Goal: Book appointment/travel/reservation

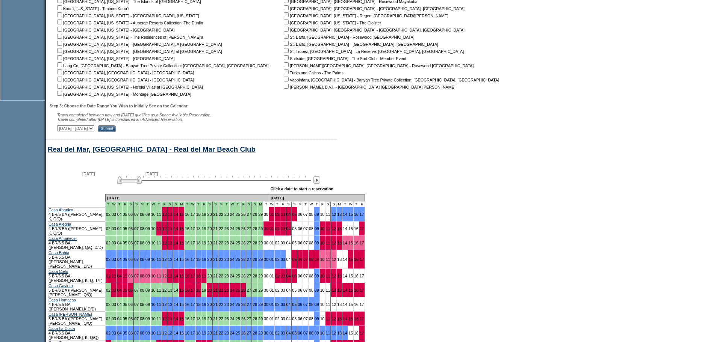
scroll to position [383, 0]
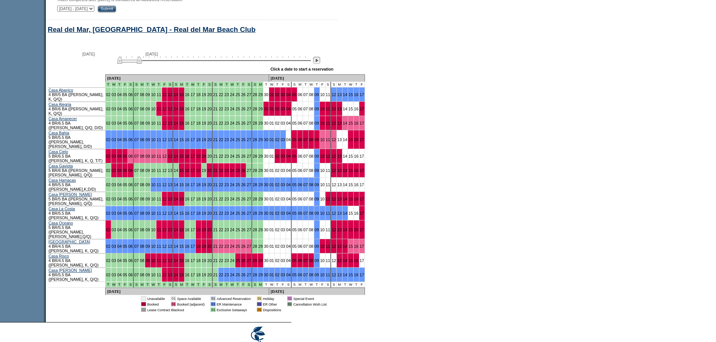
click at [320, 64] on img at bounding box center [316, 60] width 7 height 7
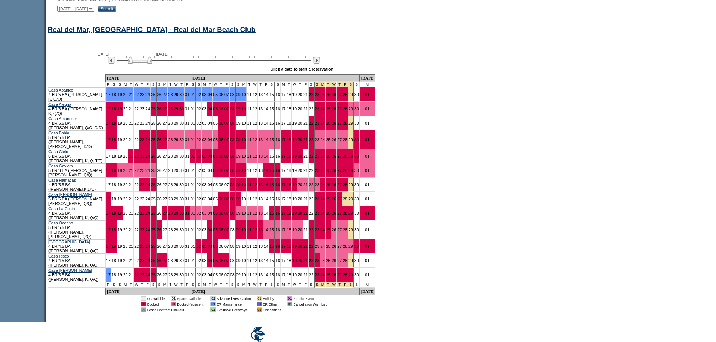
click at [320, 64] on img at bounding box center [316, 60] width 7 height 7
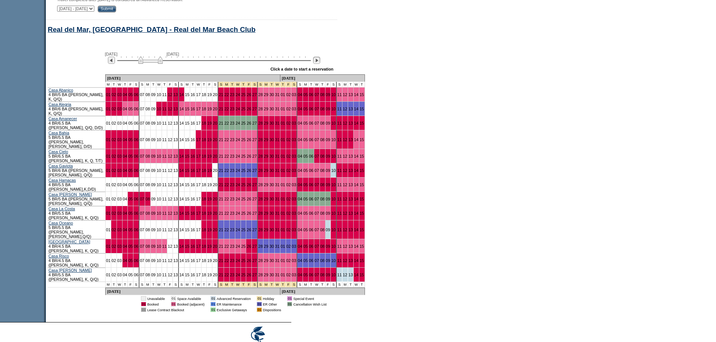
click at [319, 64] on img at bounding box center [316, 60] width 7 height 7
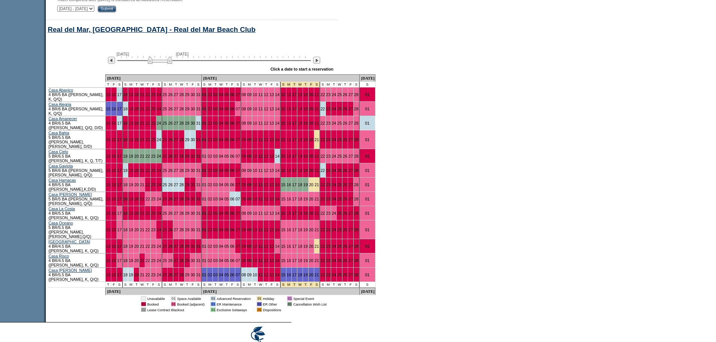
click at [155, 64] on img at bounding box center [160, 60] width 24 height 8
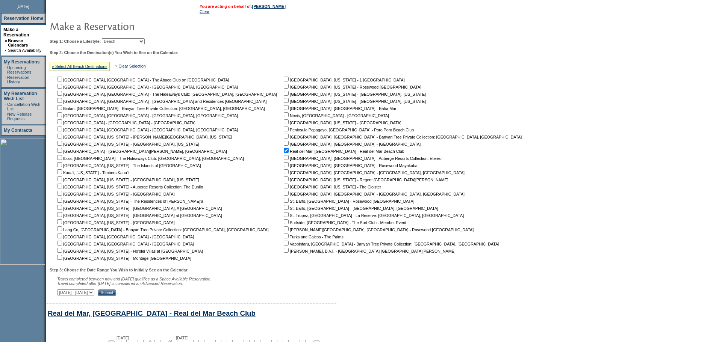
scroll to position [83, 0]
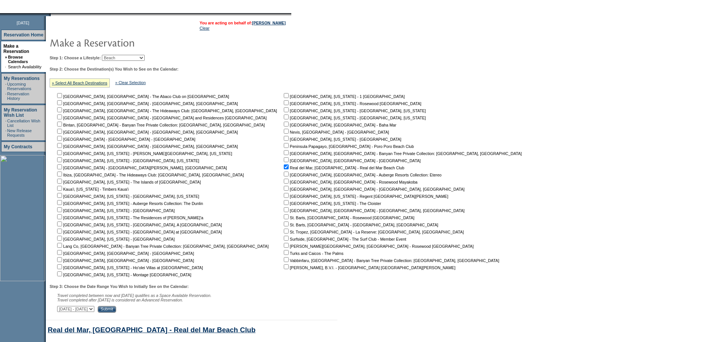
click at [145, 59] on select "Beach Leisure Metropolitan Mountain OIAL for Adventure OIAL for Couples OIAL fo…" at bounding box center [123, 58] width 43 height 6
select select "Metropolitan"
click at [115, 56] on select "Beach Leisure Metropolitan Mountain OIAL for Adventure OIAL for Couples OIAL fo…" at bounding box center [123, 58] width 43 height 6
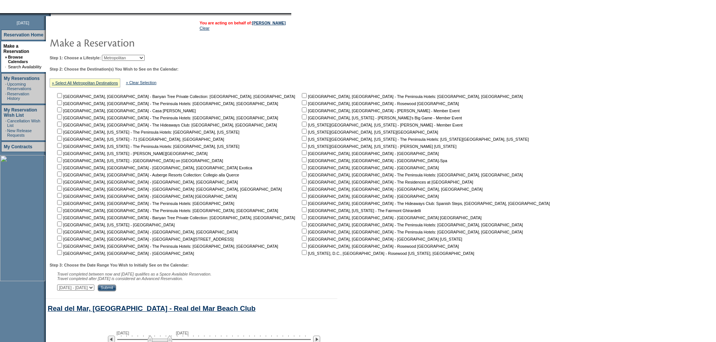
click at [302, 212] on input "checkbox" at bounding box center [304, 209] width 5 height 5
checkbox input "true"
click at [116, 290] on input "Submit" at bounding box center [107, 288] width 18 height 7
